Goal: Information Seeking & Learning: Learn about a topic

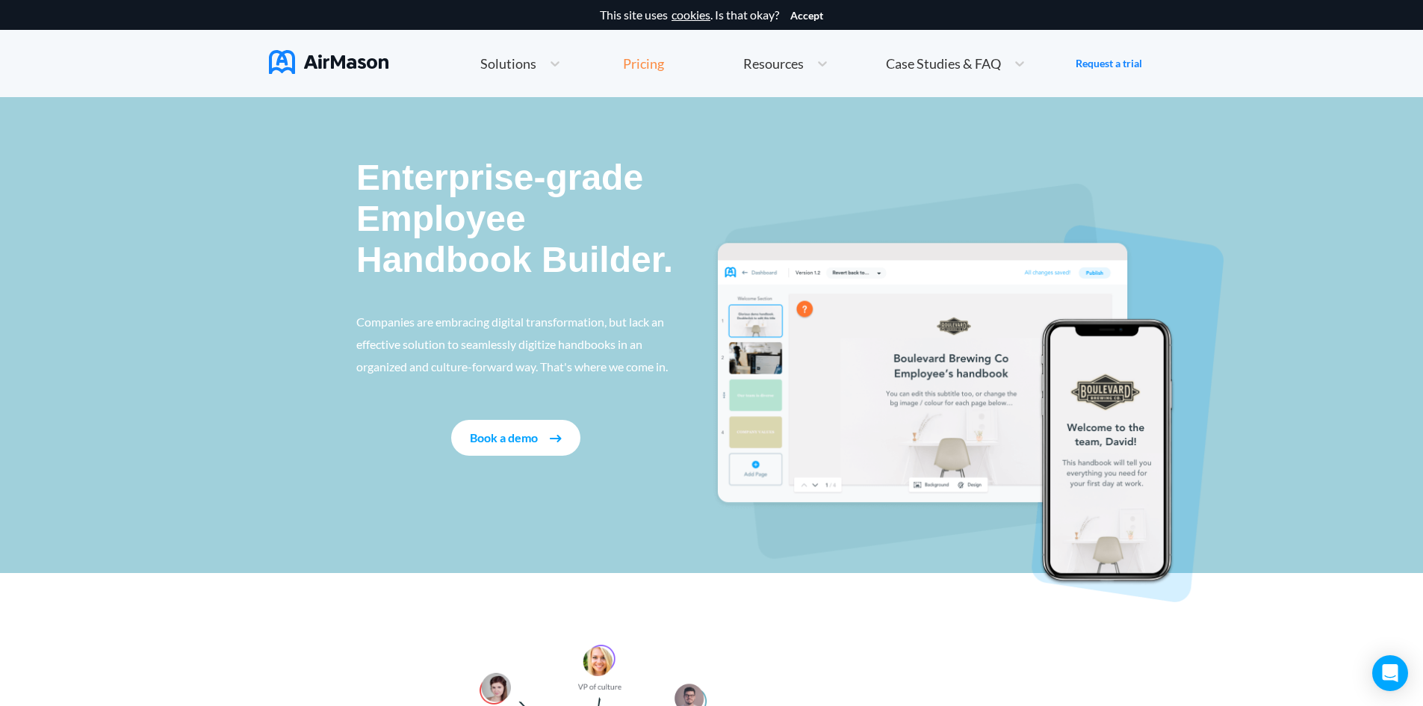
click at [648, 63] on div "Pricing" at bounding box center [643, 63] width 41 height 13
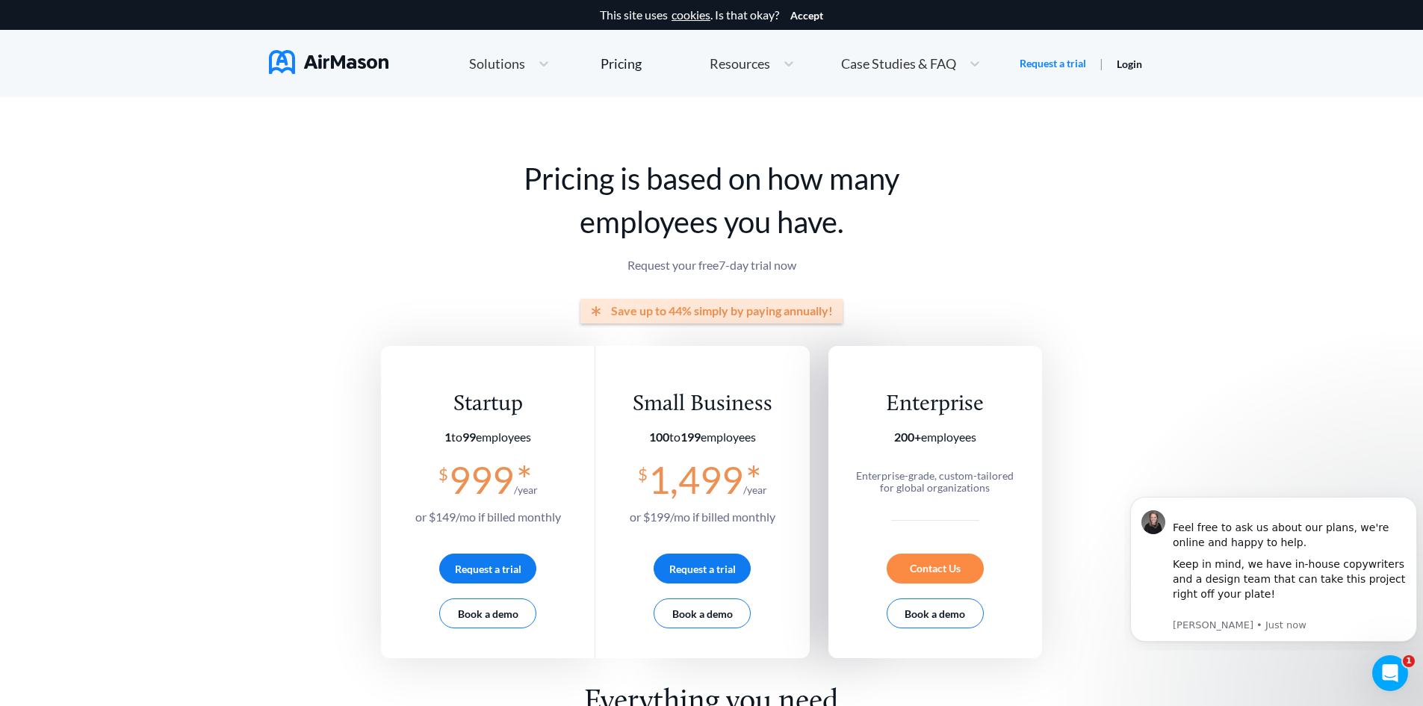
click at [500, 65] on span "Solutions" at bounding box center [497, 63] width 56 height 13
click at [499, 65] on span "Solutions" at bounding box center [497, 63] width 56 height 13
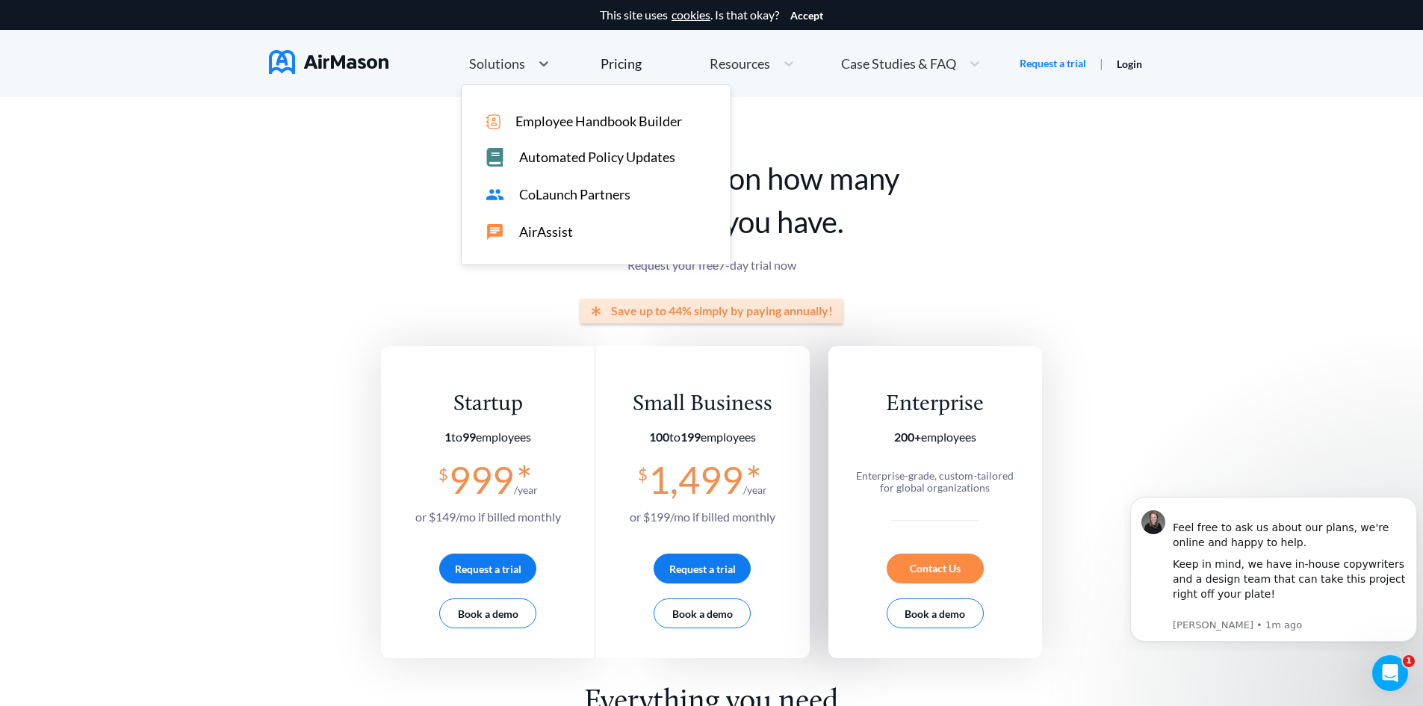
click at [529, 120] on span "Employee Handbook Builder" at bounding box center [598, 122] width 167 height 16
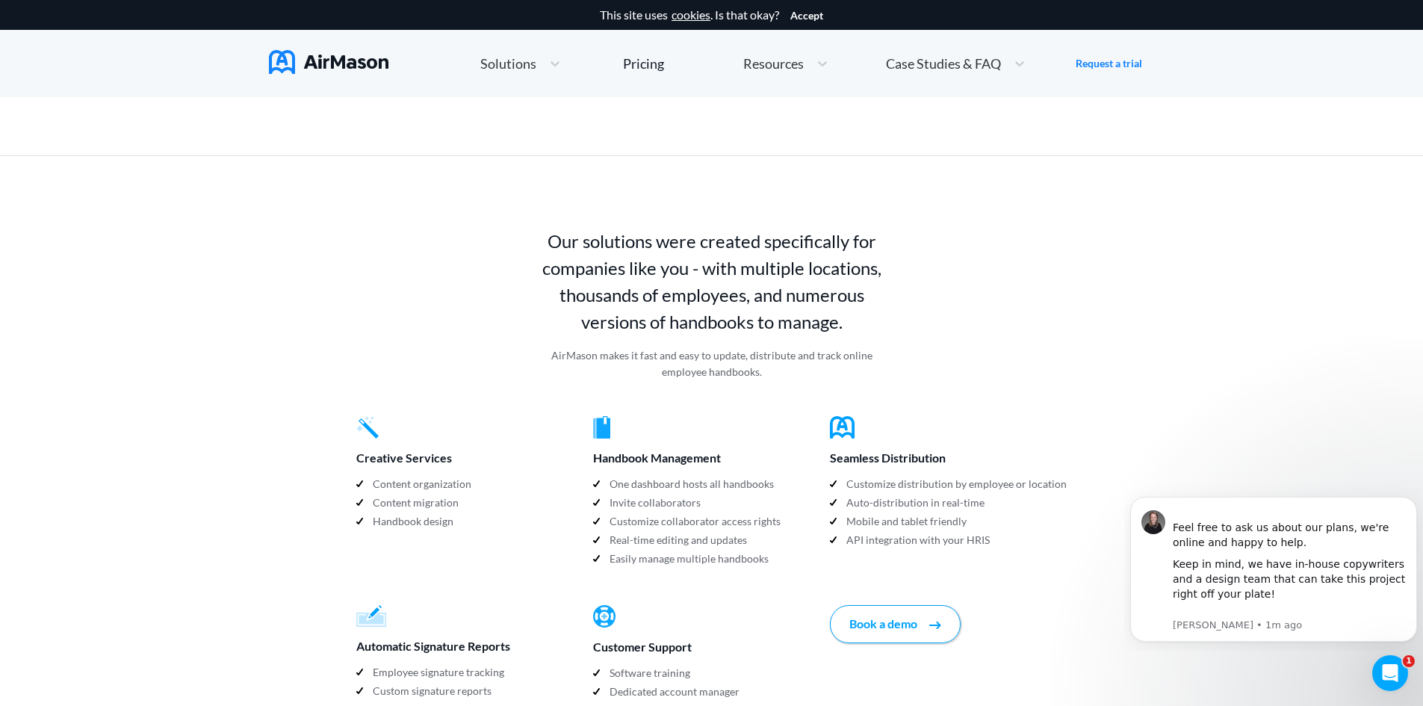
scroll to position [1344, 0]
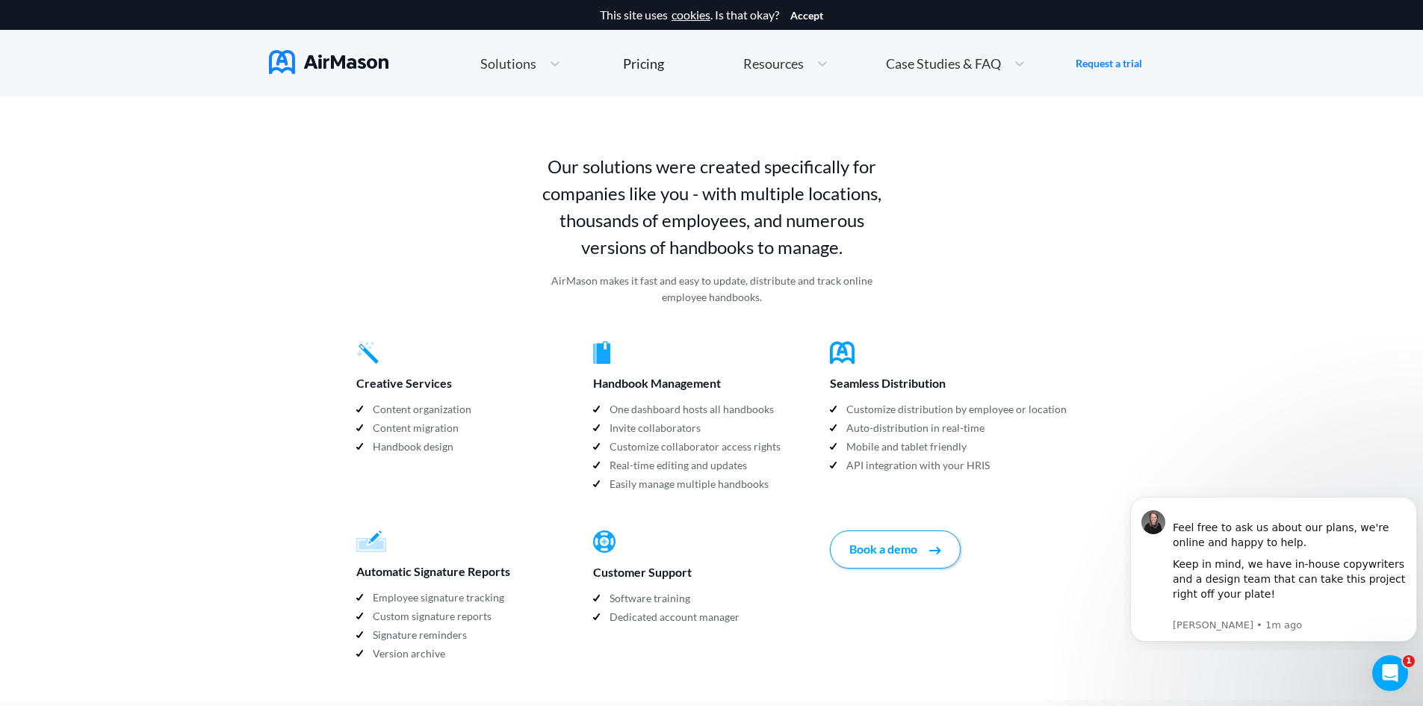
click at [370, 341] on img at bounding box center [367, 352] width 22 height 22
click at [406, 371] on div "Creative Services" at bounding box center [474, 383] width 237 height 24
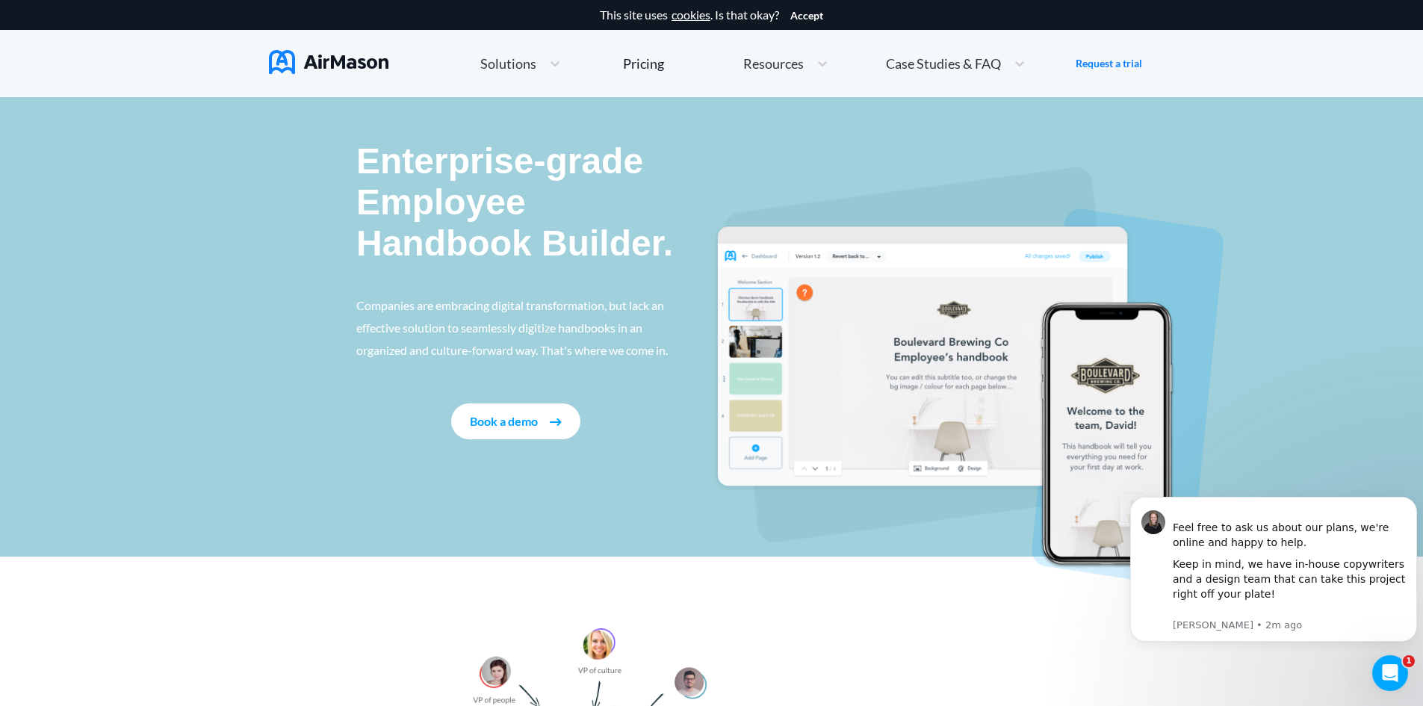
scroll to position [0, 0]
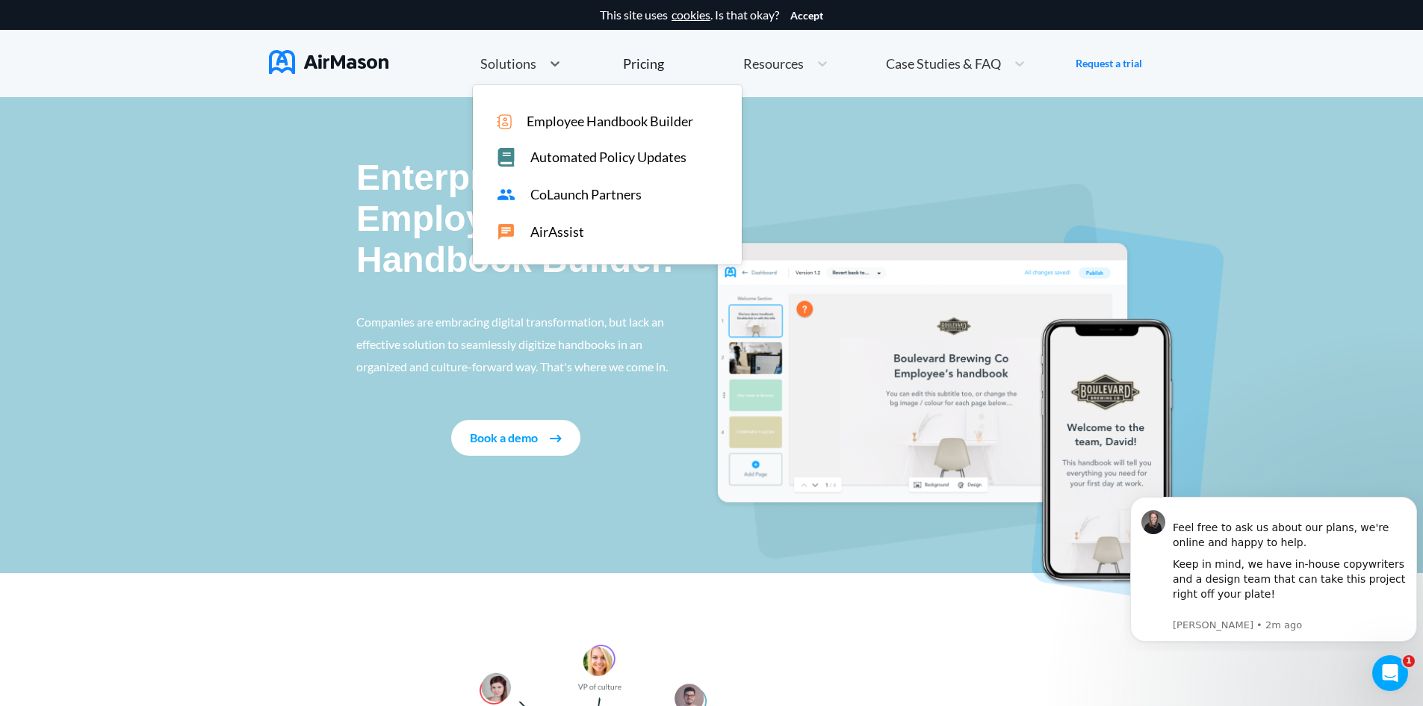
click at [528, 63] on span "Solutions" at bounding box center [508, 63] width 56 height 13
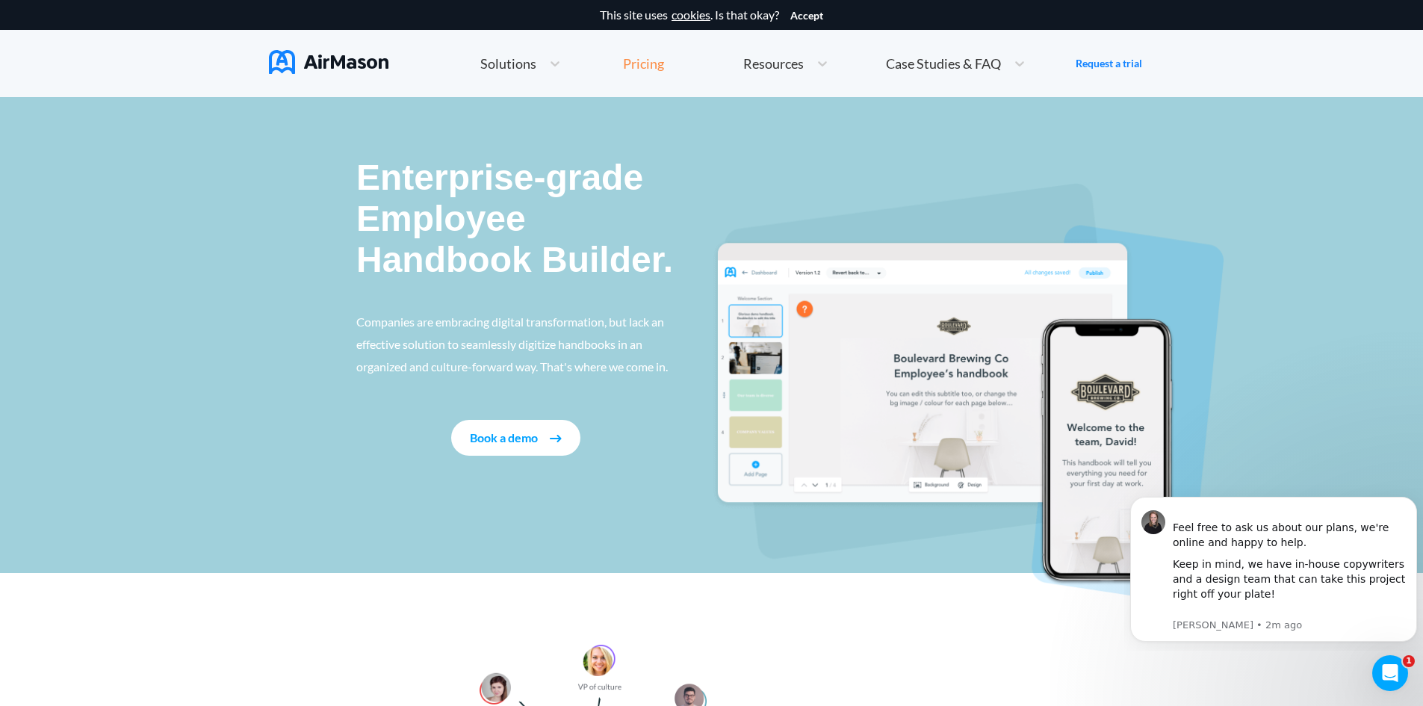
click at [643, 62] on div "Pricing" at bounding box center [643, 63] width 41 height 13
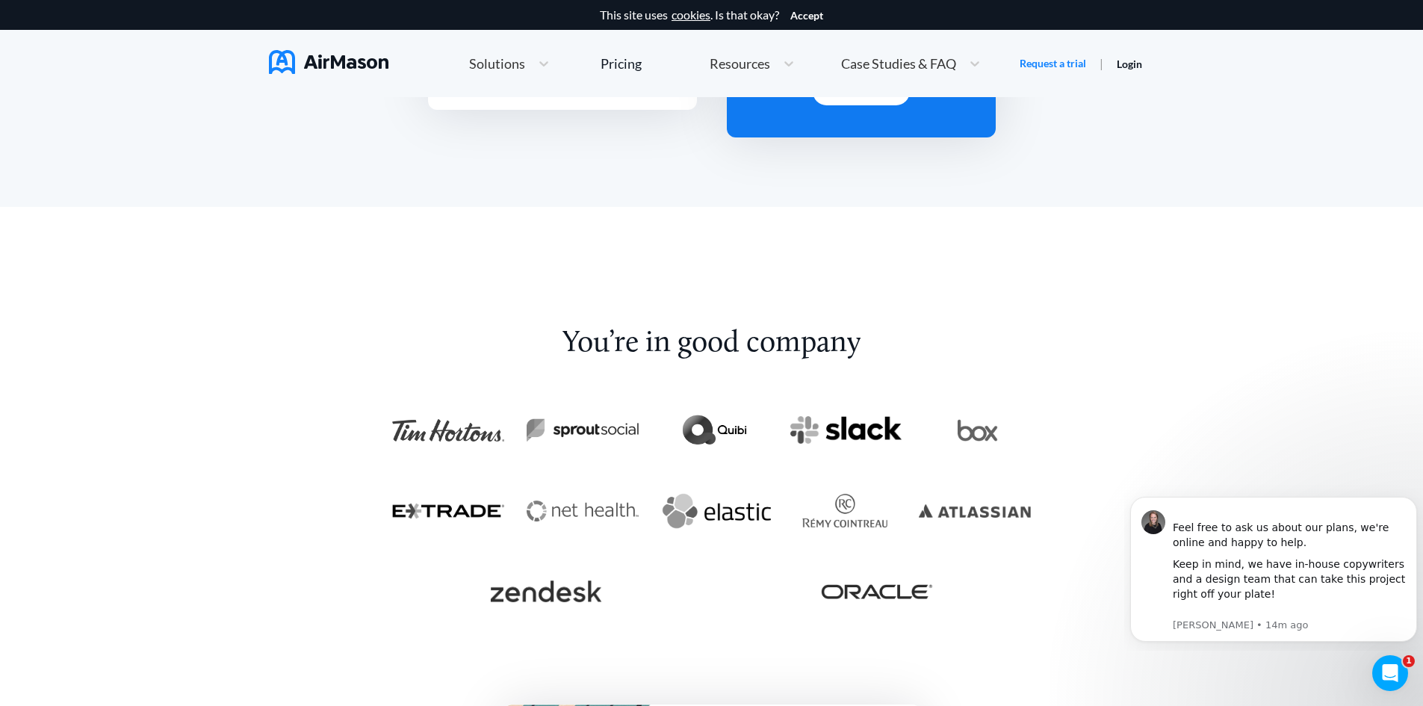
scroll to position [2614, 0]
